Goal: Transaction & Acquisition: Purchase product/service

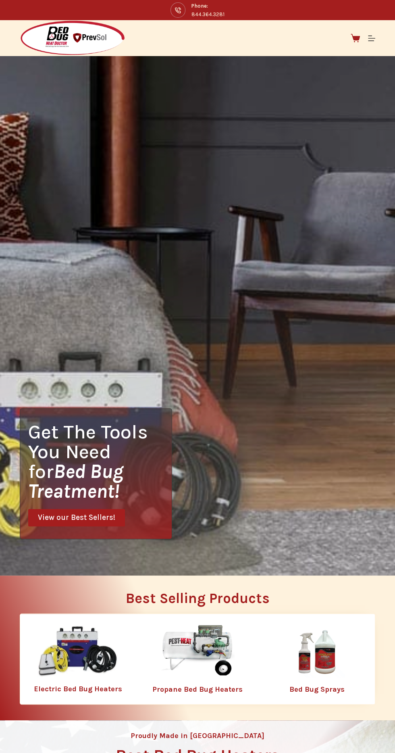
click at [210, 678] on img at bounding box center [197, 651] width 105 height 52
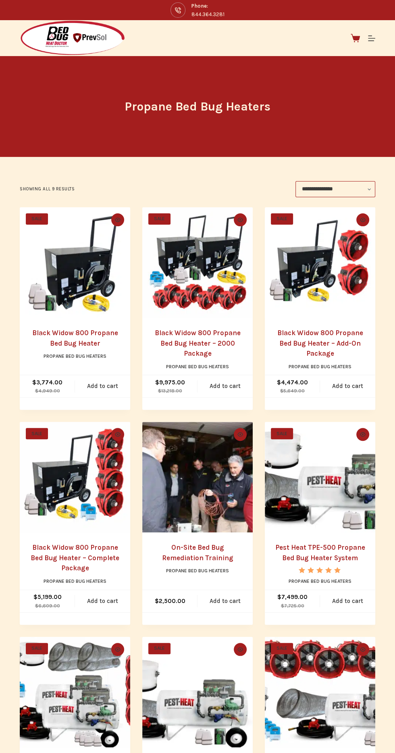
click at [89, 307] on img "Black Widow 800 Propane Bed Bug Heater" at bounding box center [75, 262] width 111 height 111
